Goal: Transaction & Acquisition: Book appointment/travel/reservation

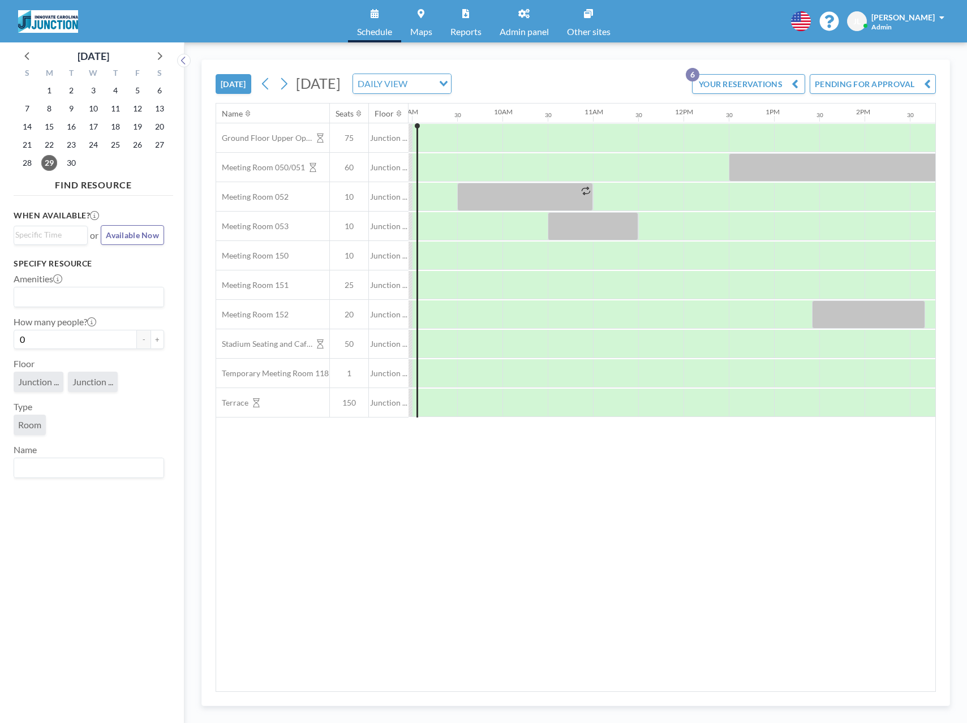
scroll to position [0, 807]
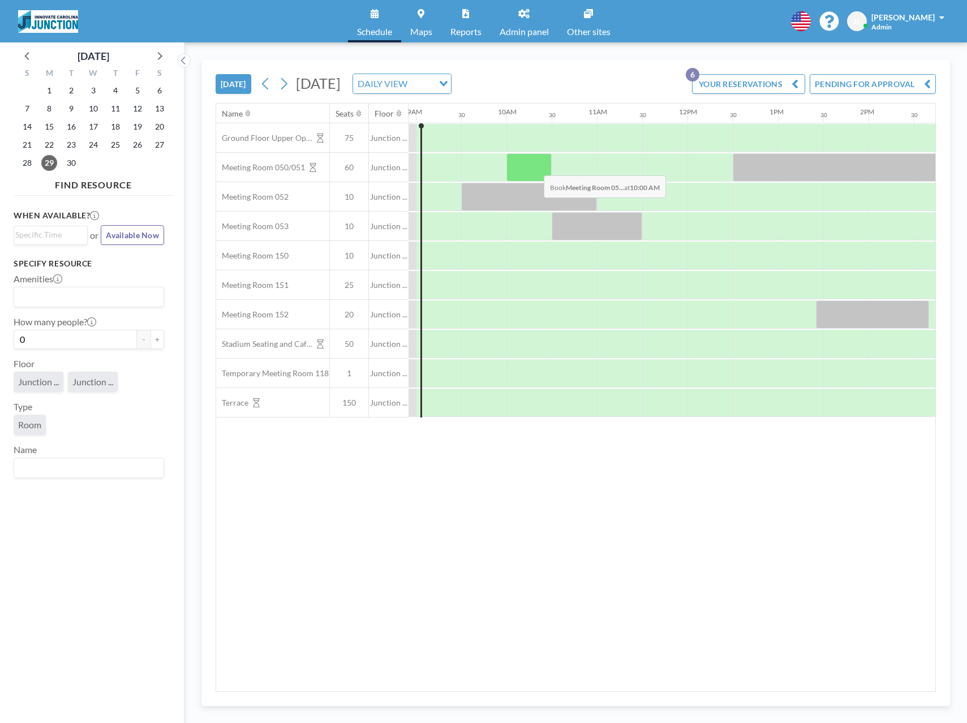
click at [535, 167] on div at bounding box center [528, 167] width 45 height 28
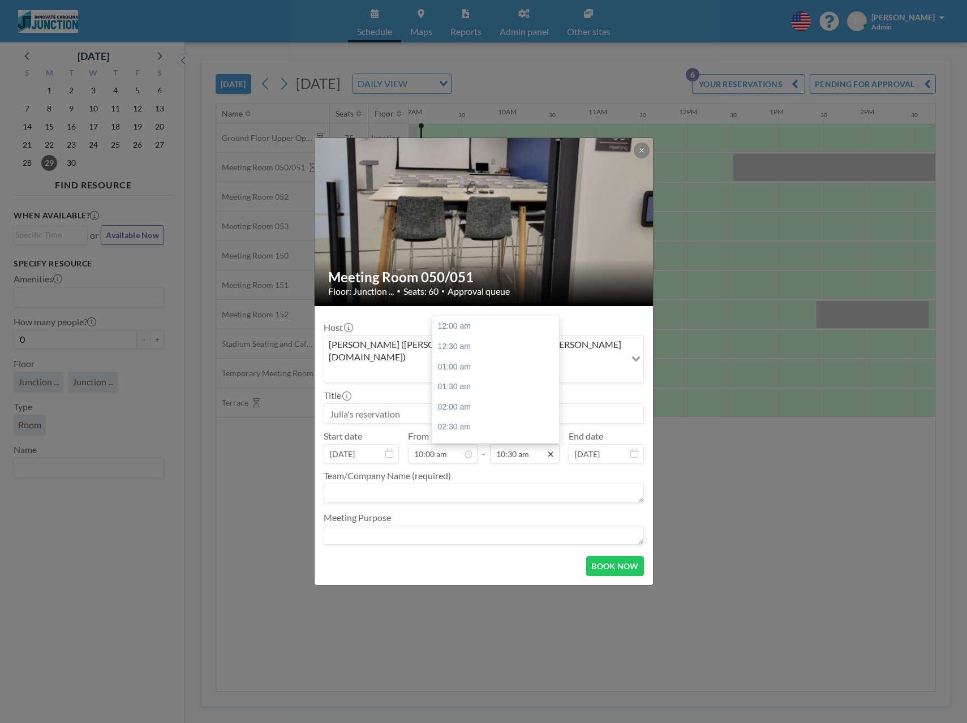
scroll to position [423, 0]
click at [470, 445] on input "10:00 am" at bounding box center [443, 453] width 70 height 19
click at [464, 337] on div "10:30 am" at bounding box center [471, 347] width 127 height 20
type input "10:30 am"
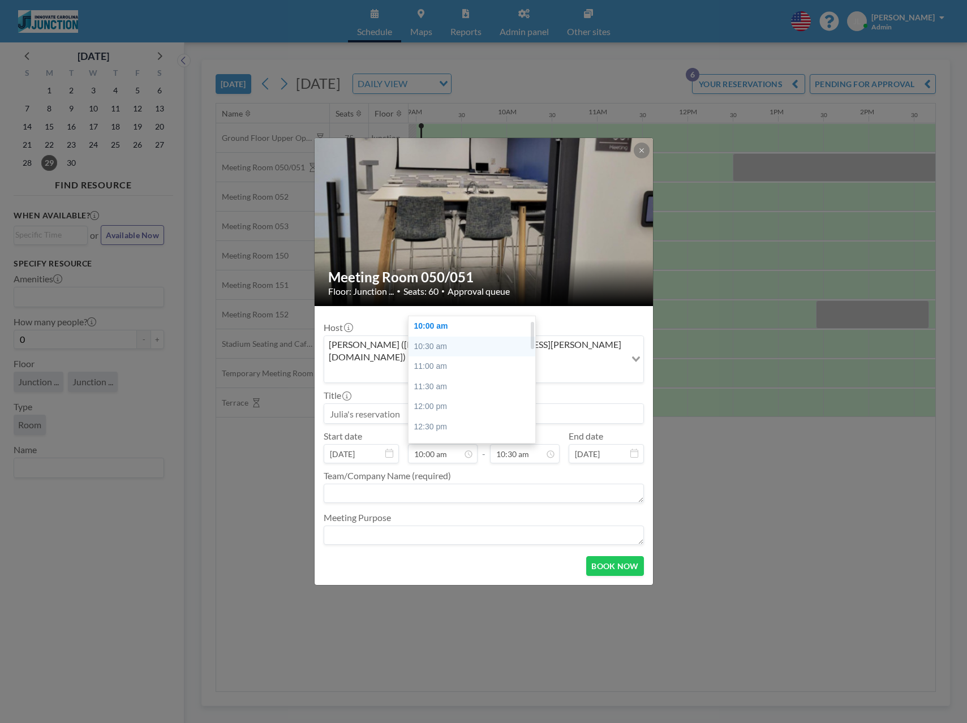
type input "11:00 am"
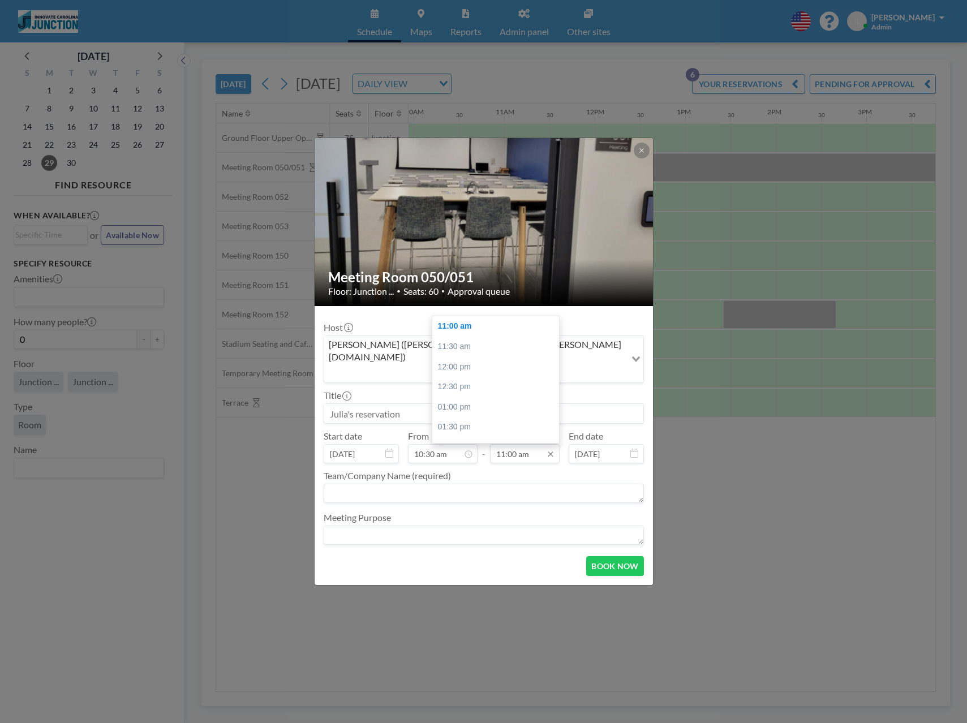
scroll to position [0, 905]
click at [361, 390] on div "Title" at bounding box center [484, 407] width 320 height 34
click at [359, 404] on input at bounding box center [483, 413] width 319 height 19
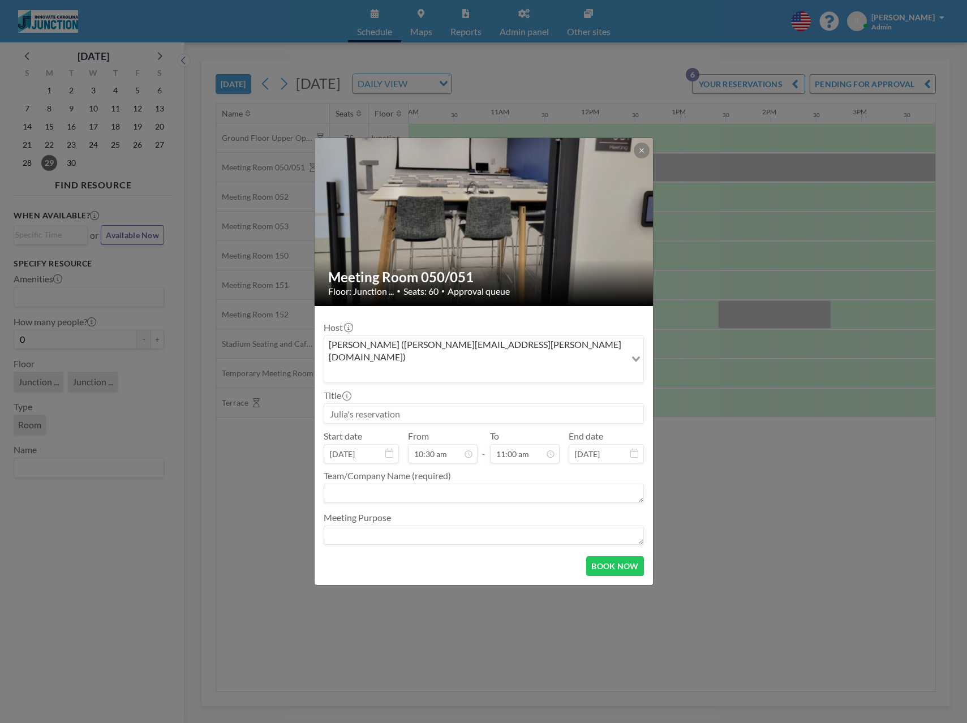
click at [359, 404] on input at bounding box center [483, 413] width 319 height 19
type input "New Member Onboarding"
type textarea "Junction"
type textarea "New Member Onboarding"
click at [615, 556] on button "BOOK NOW" at bounding box center [614, 566] width 57 height 20
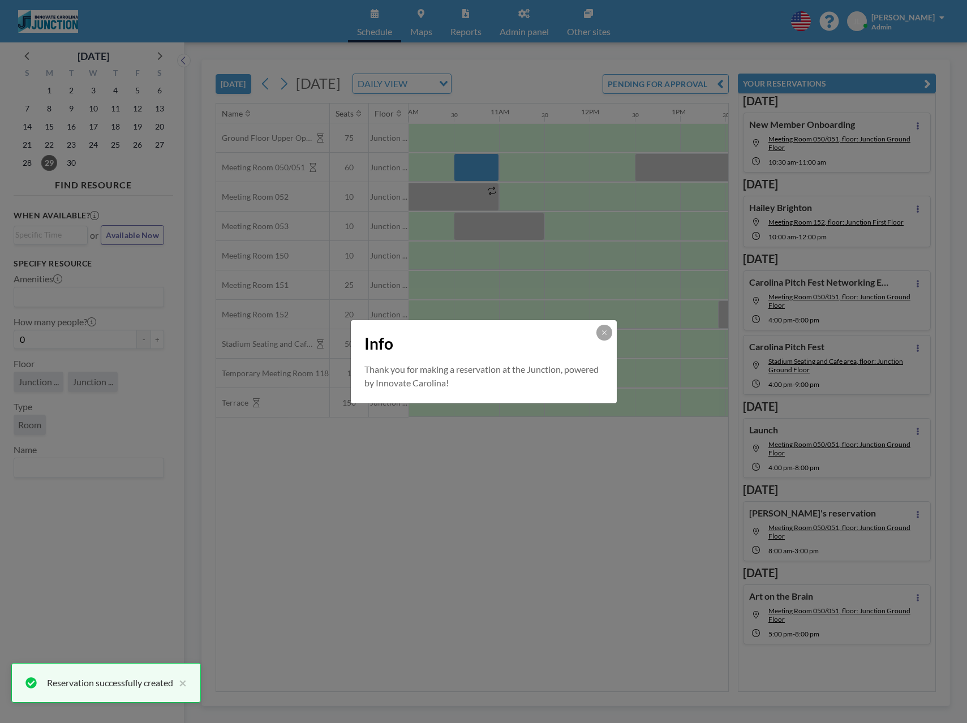
scroll to position [0, 0]
